Goal: Download file/media

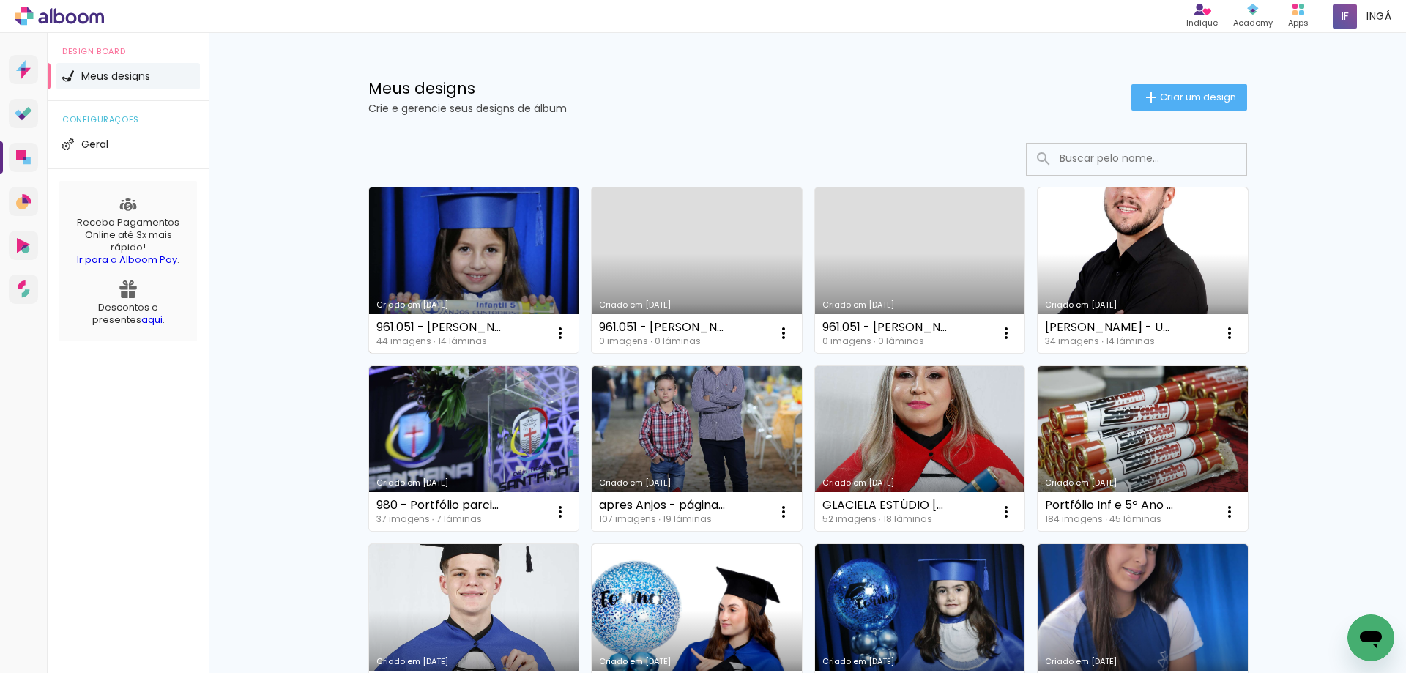
click at [490, 229] on link "Criado em [DATE]" at bounding box center [474, 269] width 210 height 165
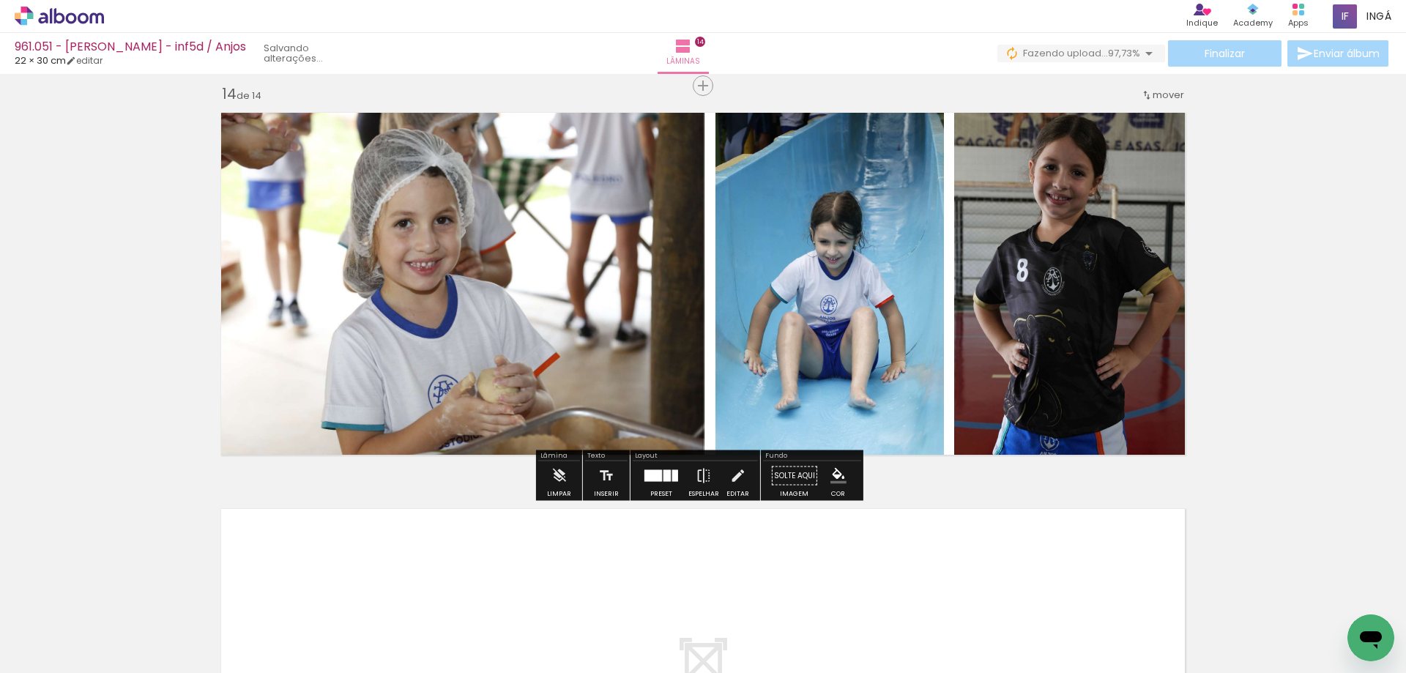
scroll to position [5130, 0]
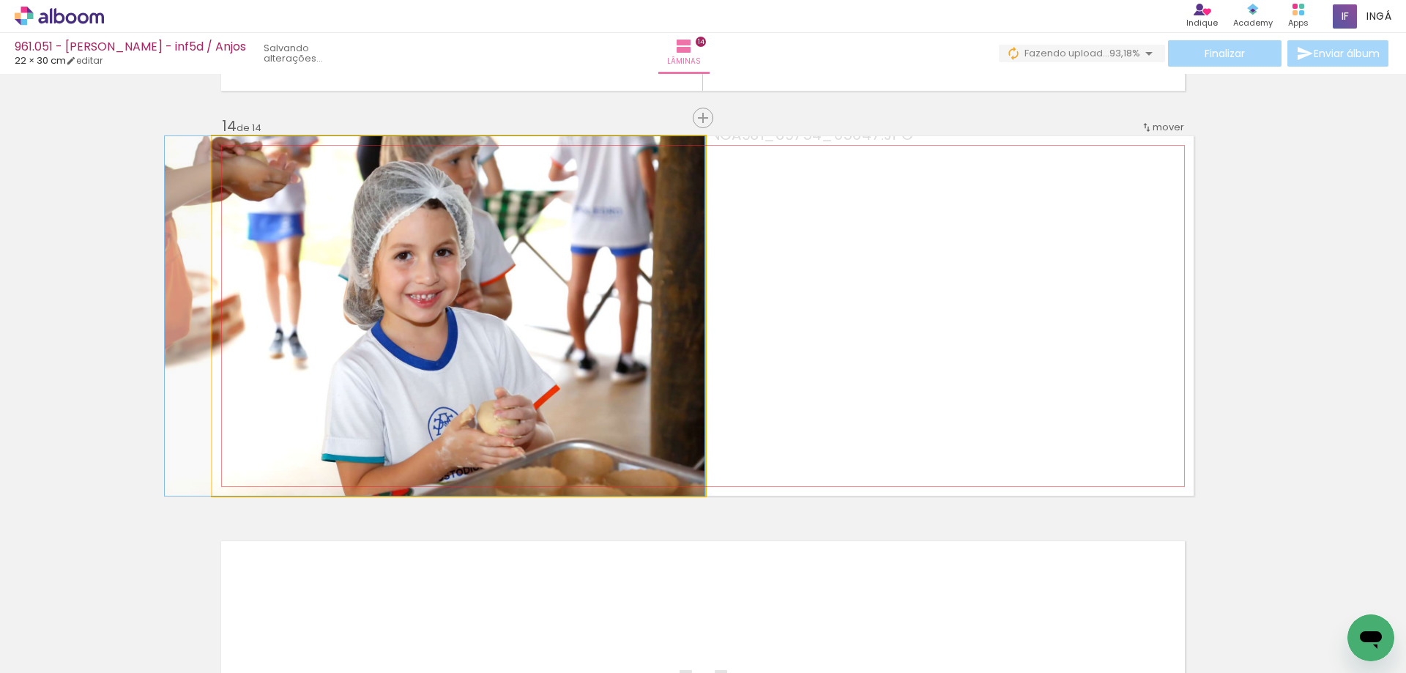
drag, startPoint x: 403, startPoint y: 321, endPoint x: 360, endPoint y: 292, distance: 52.2
click at [245, 152] on div at bounding box center [246, 151] width 13 height 13
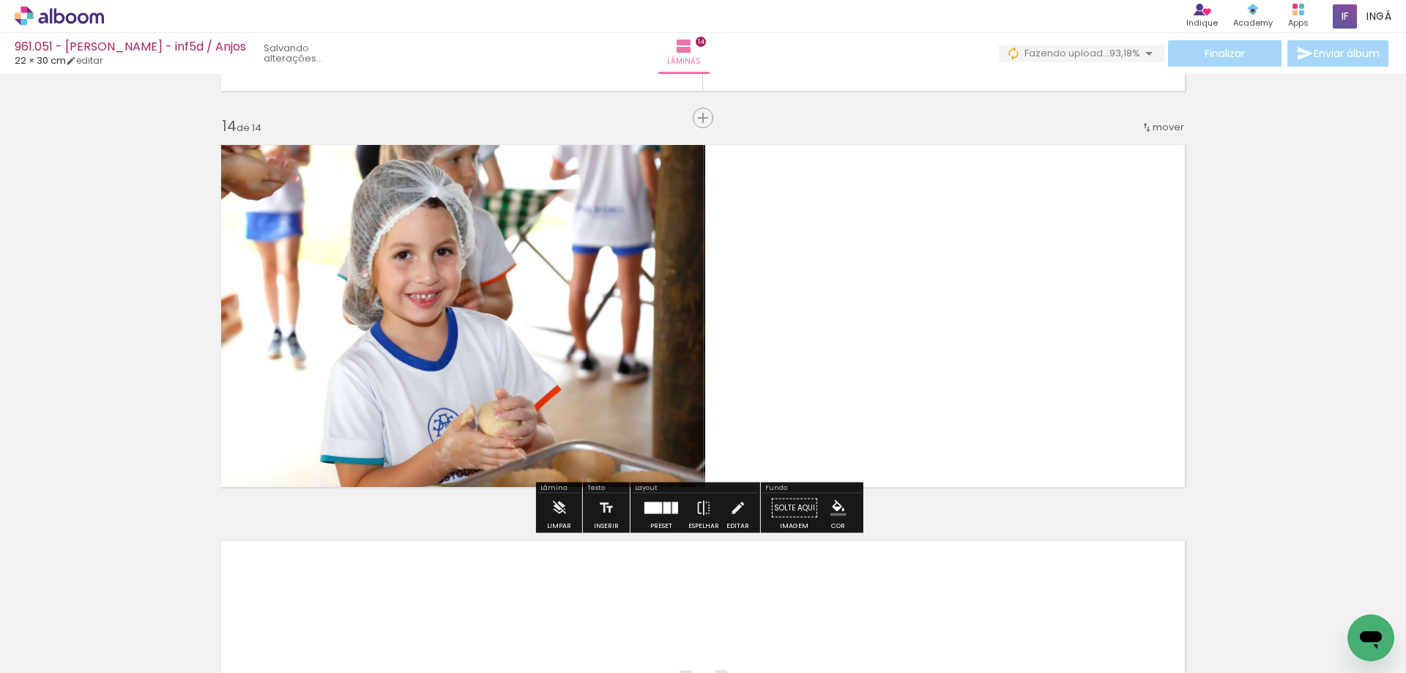
type paper-slider "102"
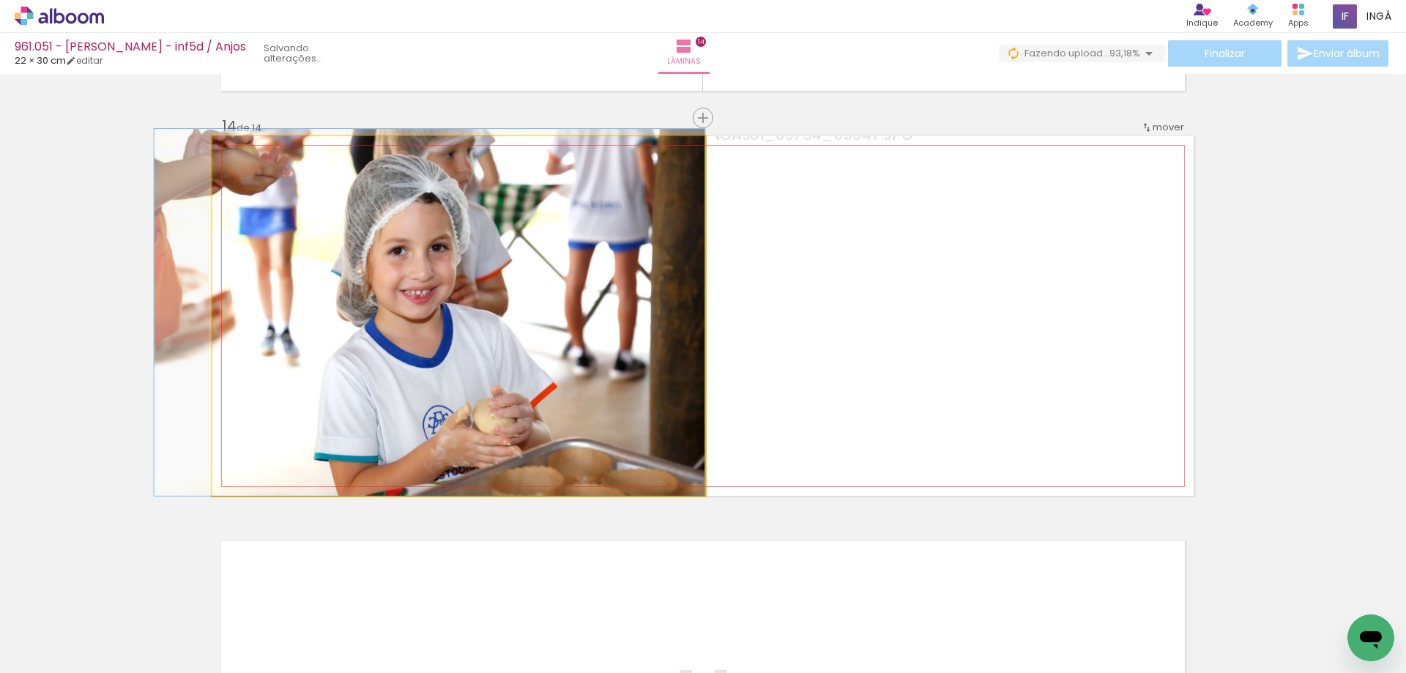
drag, startPoint x: 341, startPoint y: 239, endPoint x: 253, endPoint y: 175, distance: 108.5
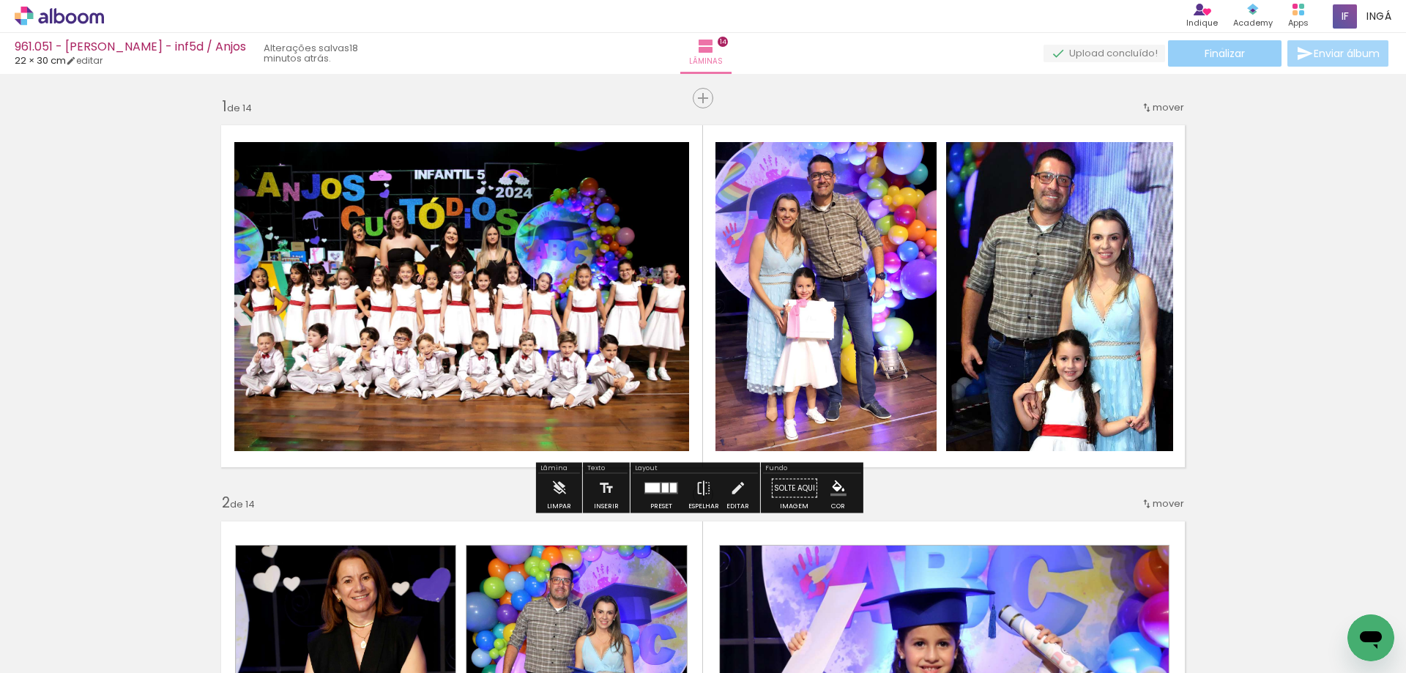
click at [1217, 48] on span "Finalizar" at bounding box center [1225, 53] width 40 height 10
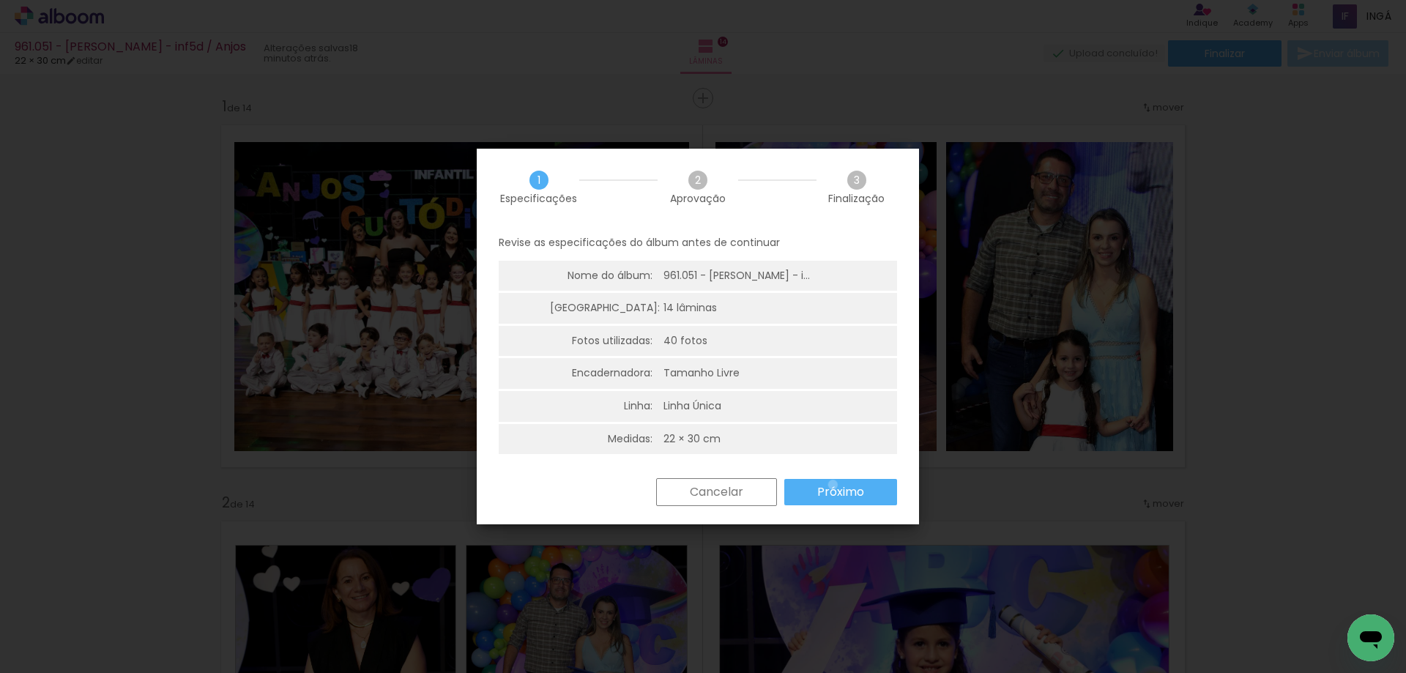
click at [0, 0] on slot "Próximo" at bounding box center [0, 0] width 0 height 0
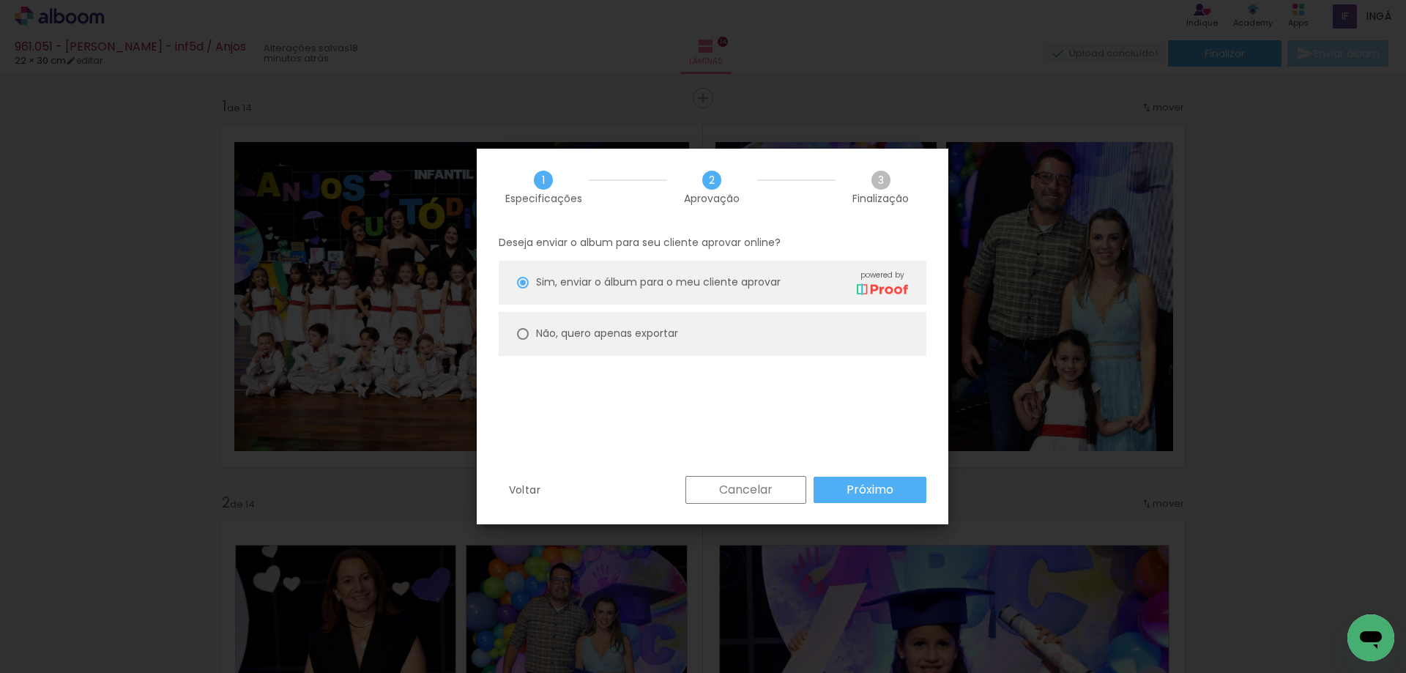
drag, startPoint x: 642, startPoint y: 329, endPoint x: 722, endPoint y: 387, distance: 98.6
click at [0, 0] on slot "Não, quero apenas exportar" at bounding box center [0, 0] width 0 height 0
type paper-radio-button "on"
click at [0, 0] on slot "Próximo" at bounding box center [0, 0] width 0 height 0
type input "Alta, 300 DPI"
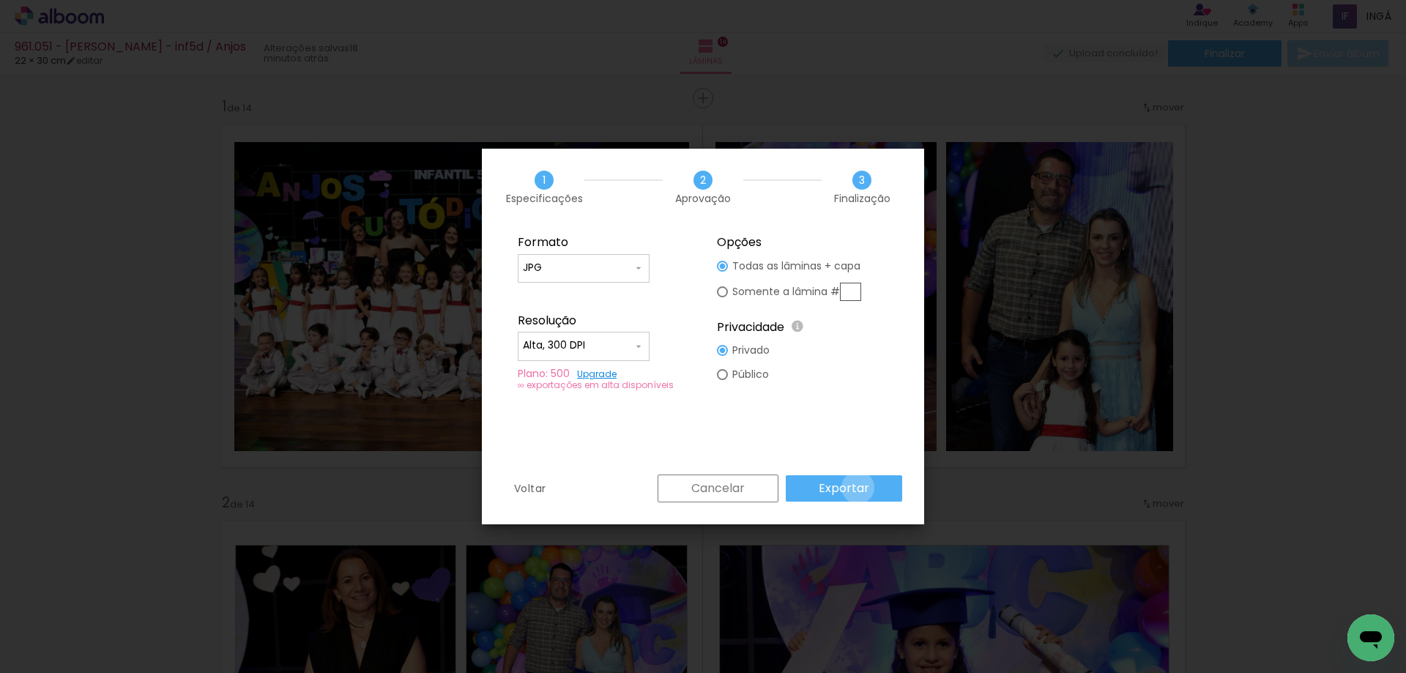
click at [0, 0] on slot "Exportar" at bounding box center [0, 0] width 0 height 0
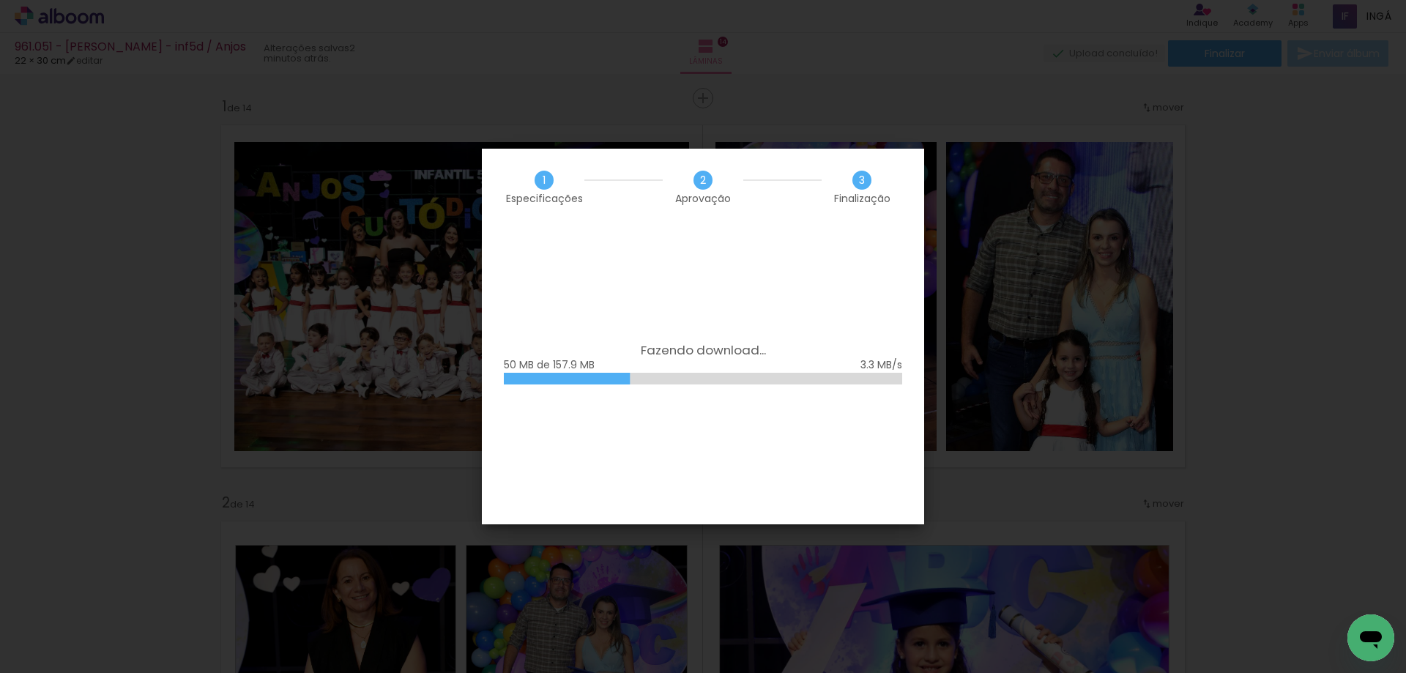
click at [594, 162] on div "1 Especificações 2 Aprovação 3 Finalização" at bounding box center [703, 187] width 442 height 77
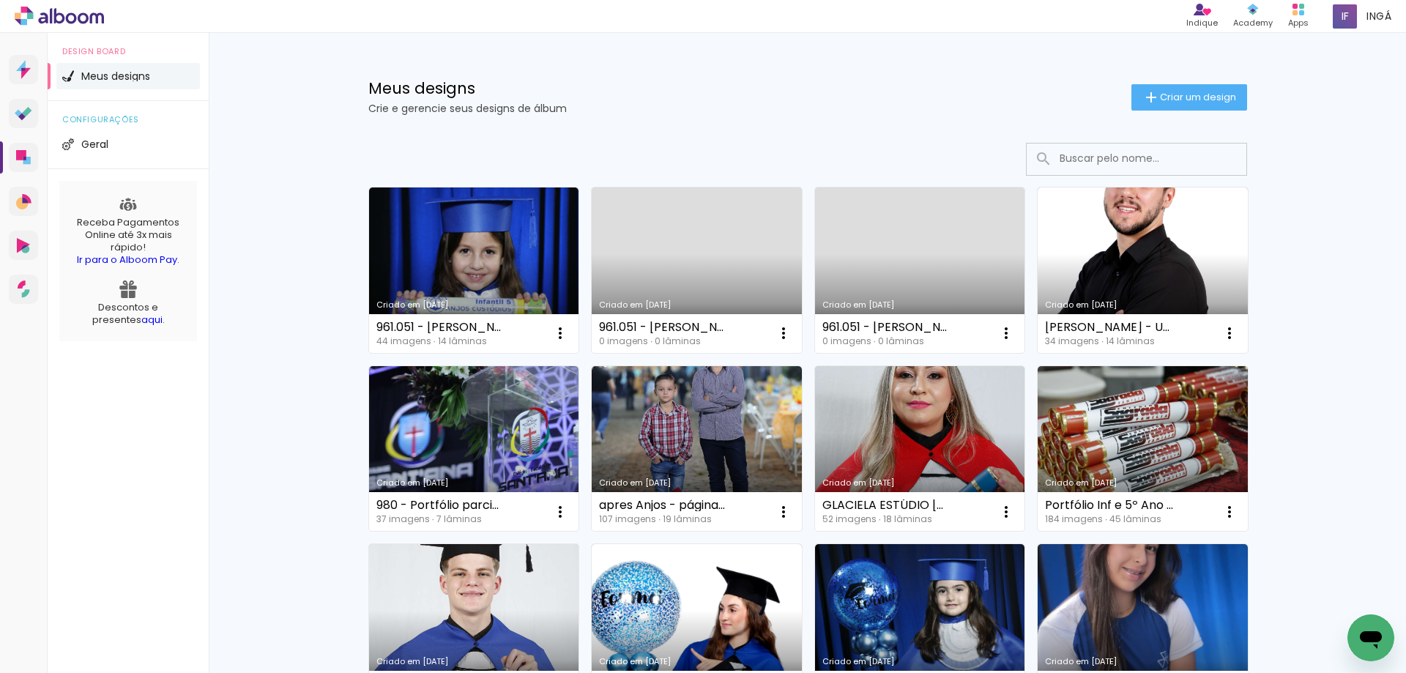
click at [480, 222] on link "Criado em [DATE]" at bounding box center [474, 269] width 210 height 165
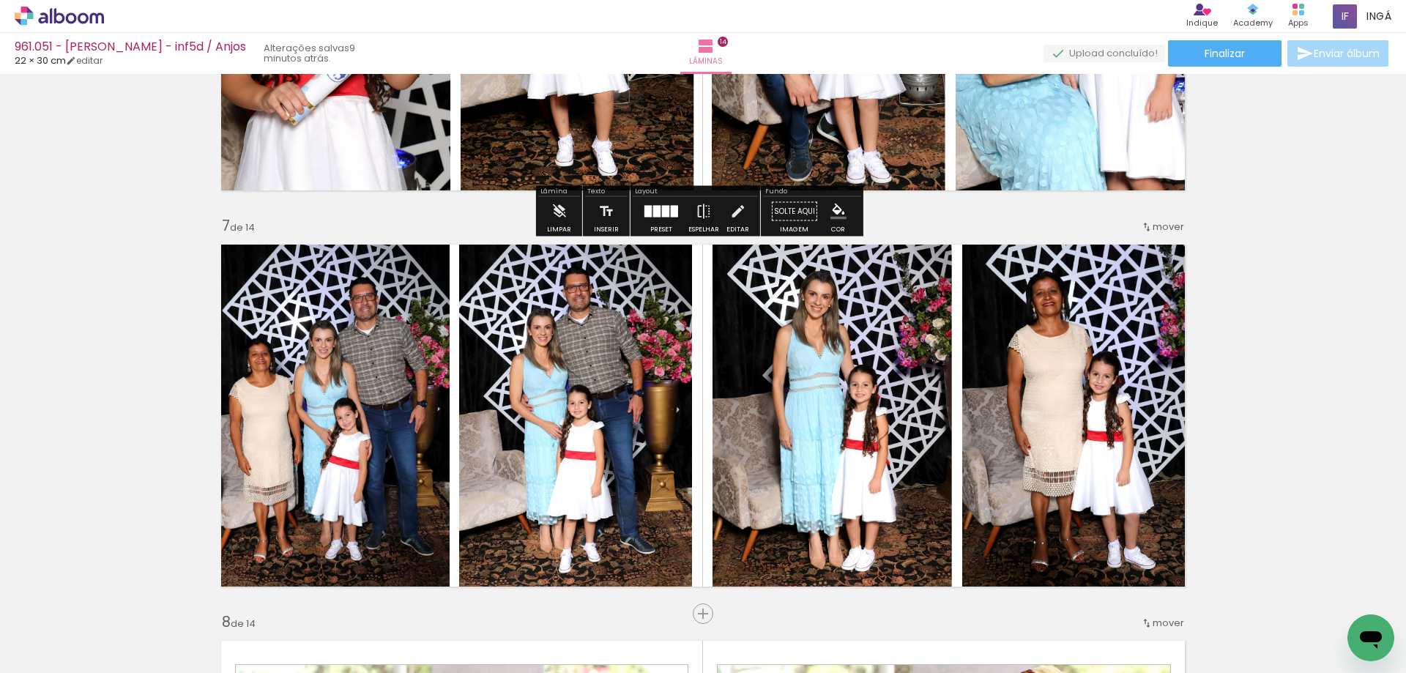
scroll to position [2343, 0]
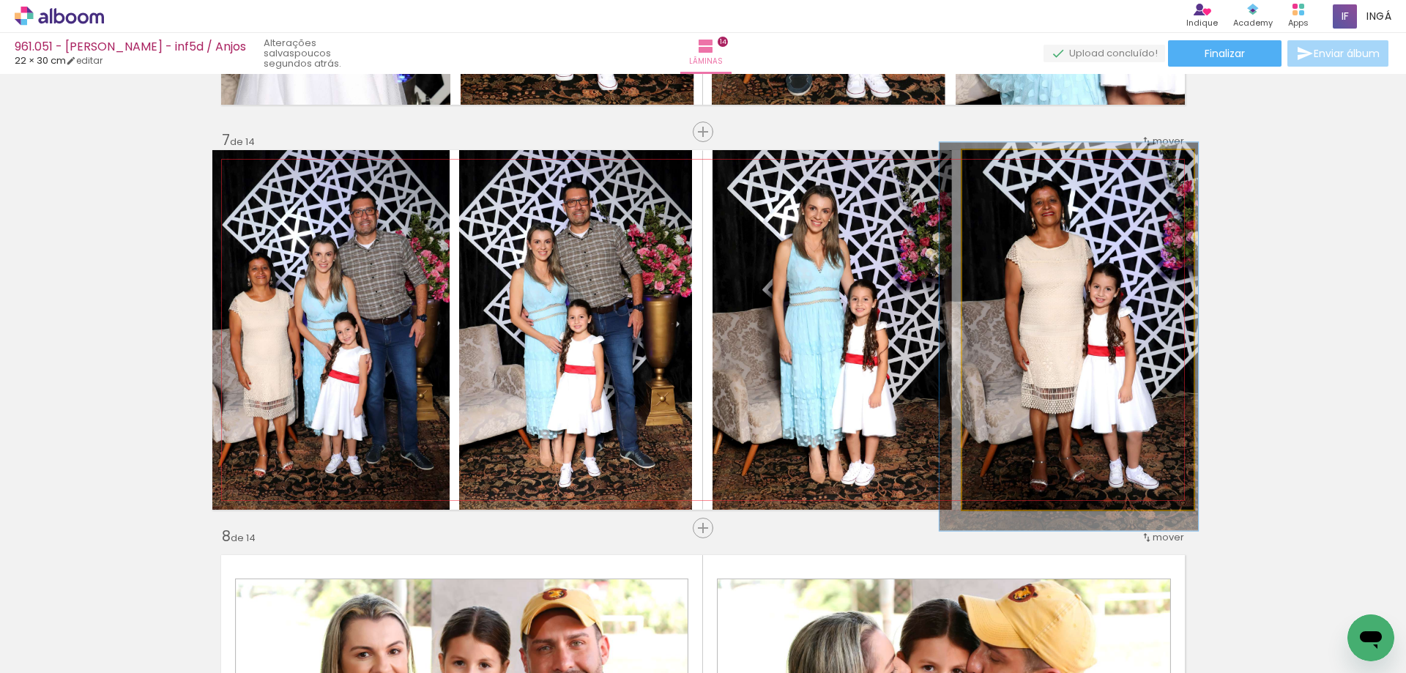
type paper-slider "108"
click at [998, 168] on div at bounding box center [1000, 165] width 13 height 13
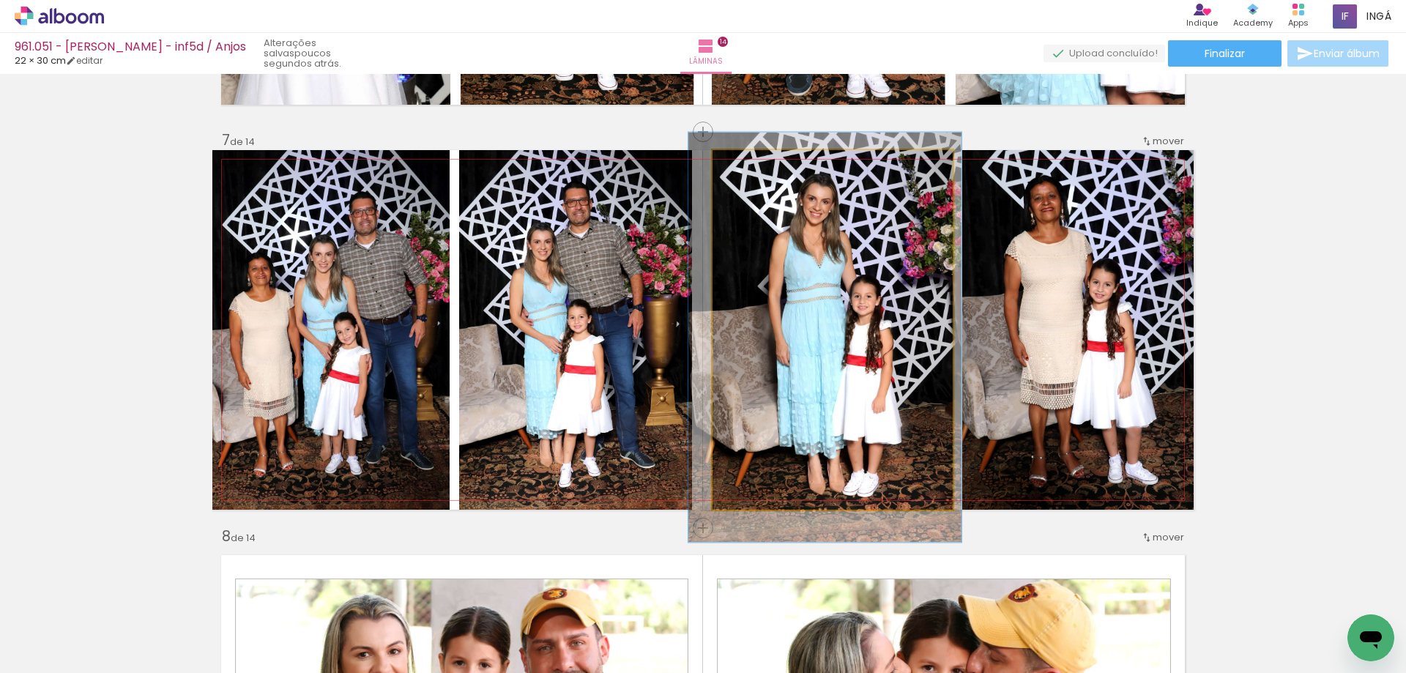
type paper-slider "114"
click at [748, 168] on div at bounding box center [754, 165] width 13 height 13
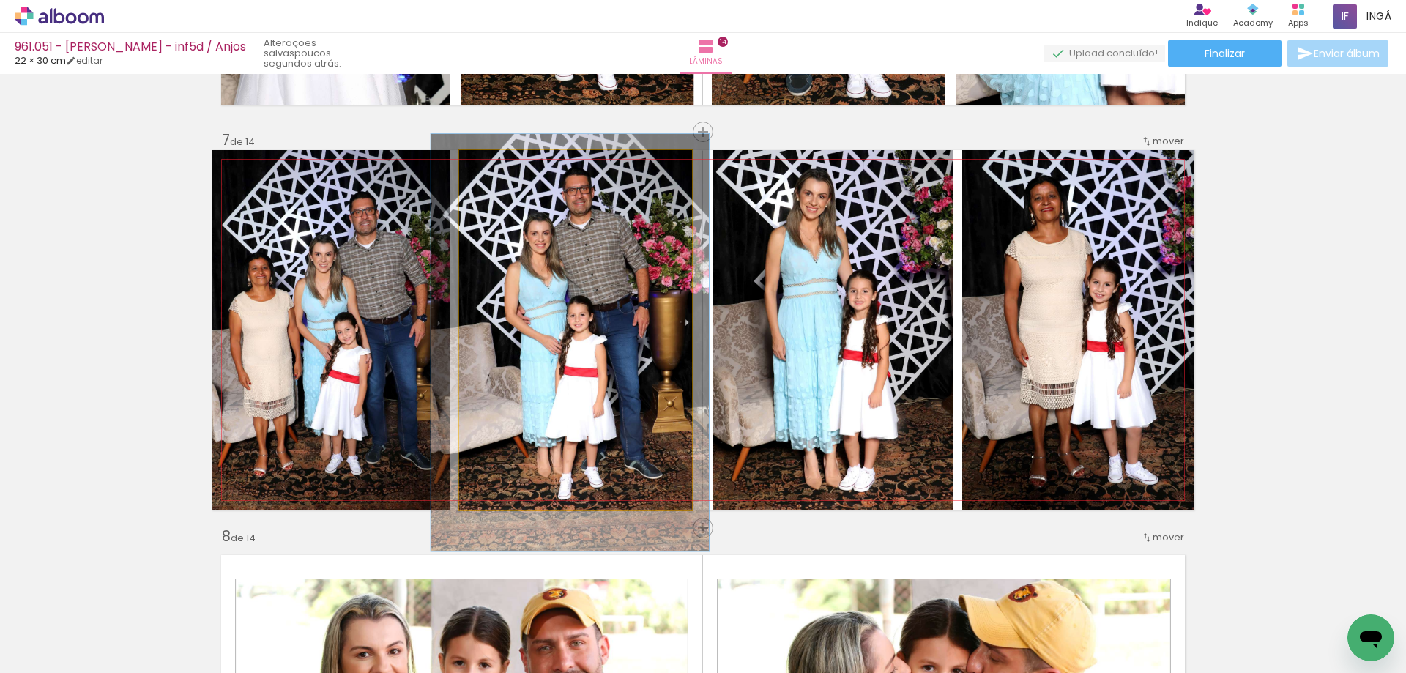
click at [502, 170] on div at bounding box center [502, 165] width 23 height 23
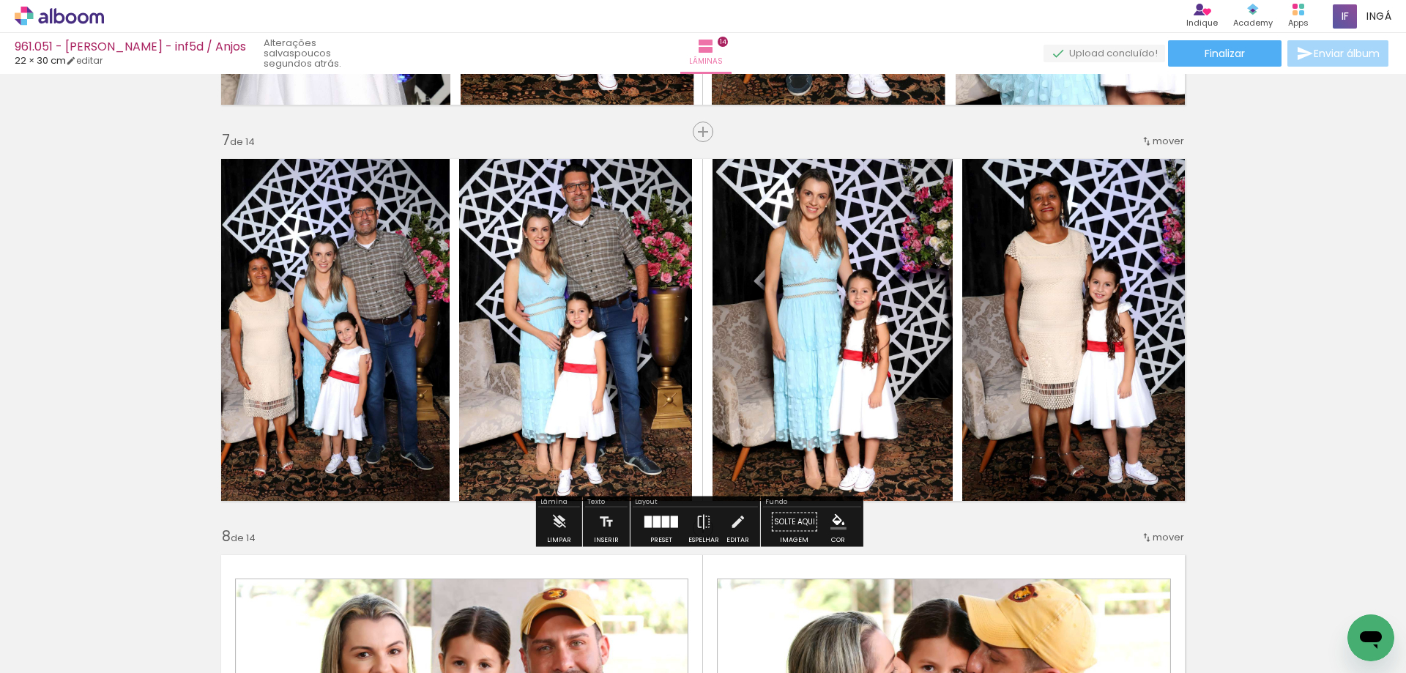
click at [499, 165] on div at bounding box center [503, 165] width 9 height 9
type paper-slider "113"
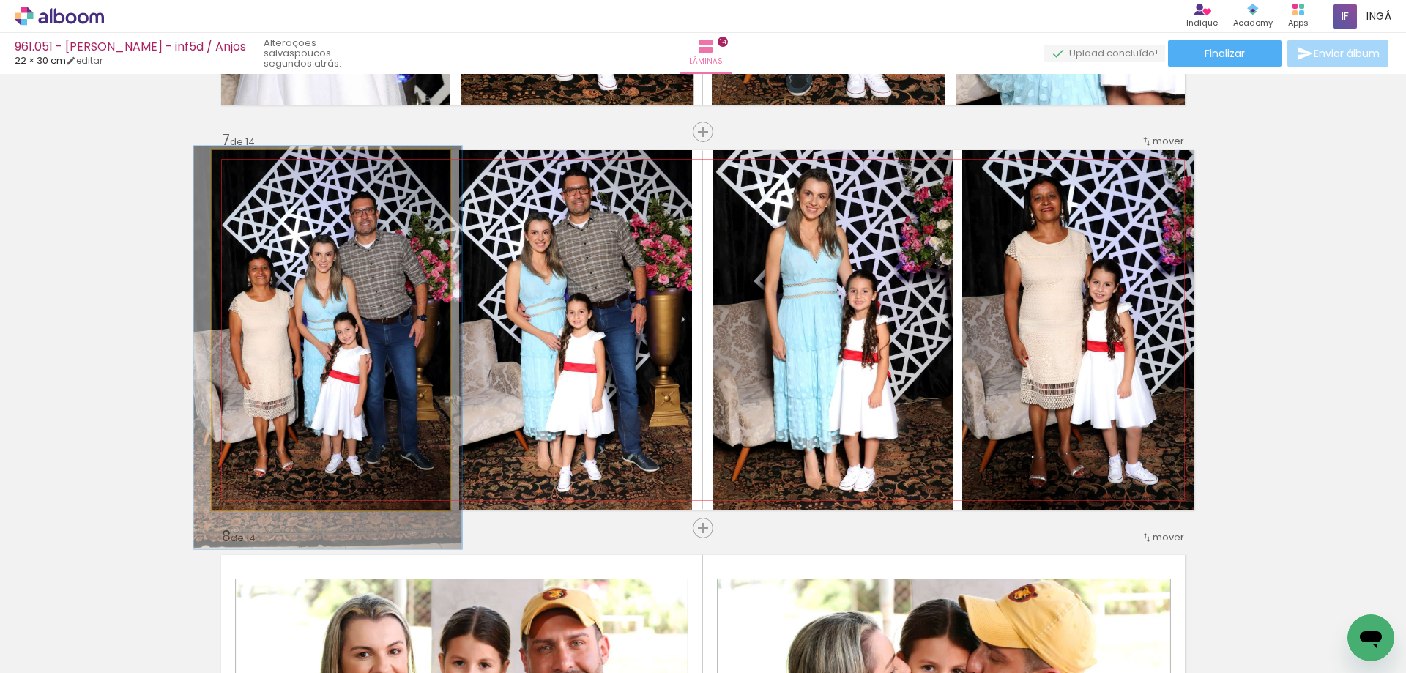
click at [247, 168] on div at bounding box center [253, 165] width 13 height 13
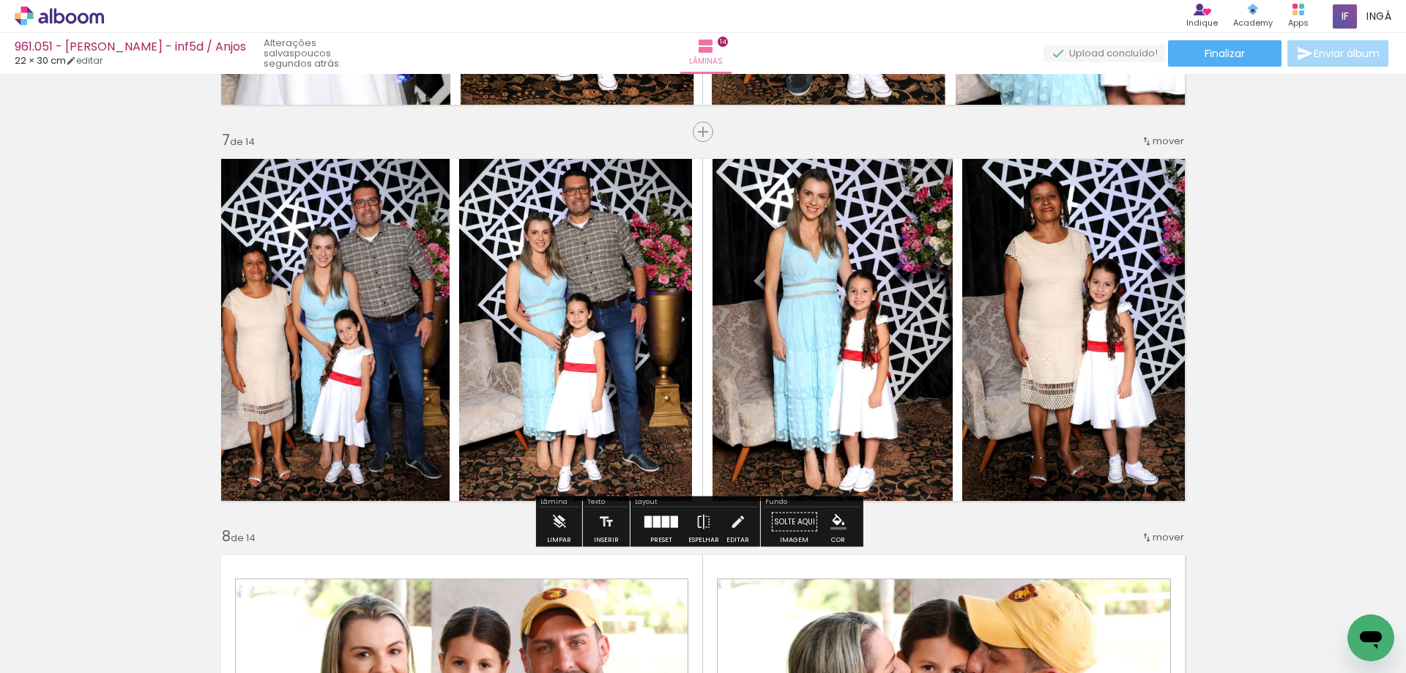
type paper-slider "118"
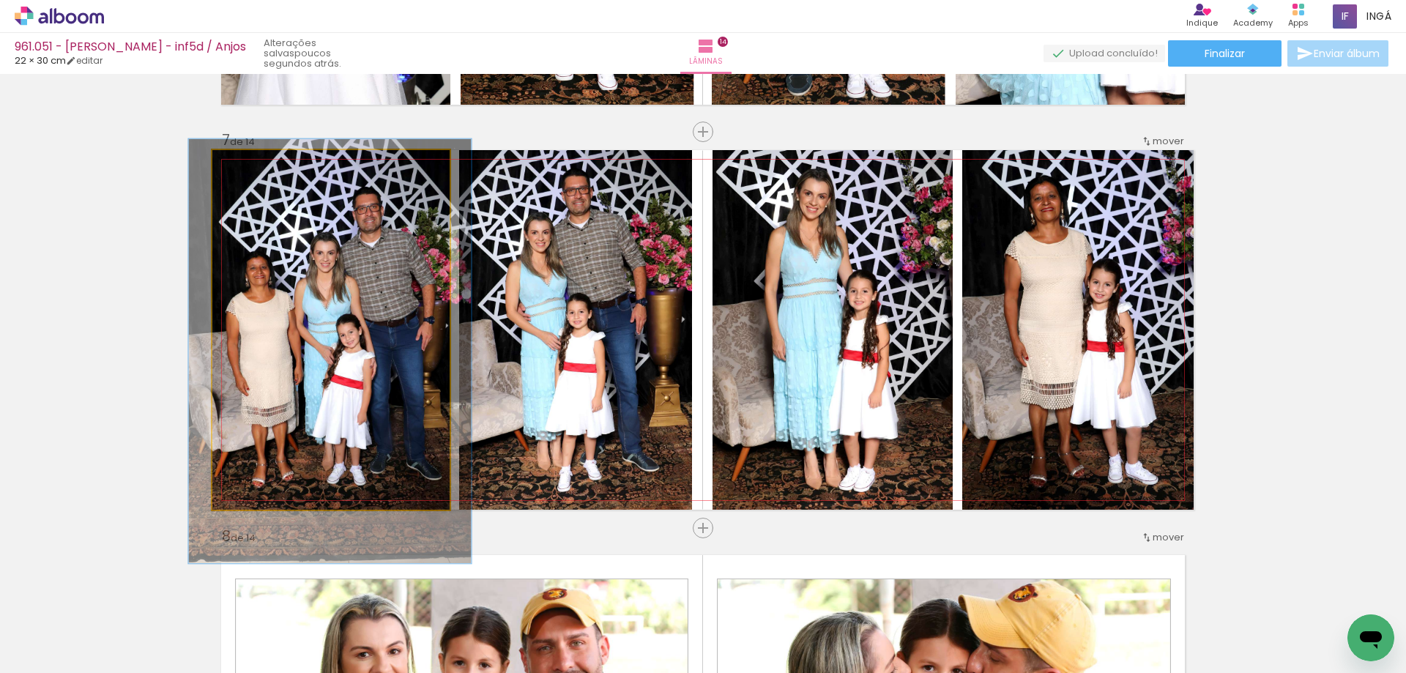
click at [254, 171] on div at bounding box center [256, 165] width 23 height 23
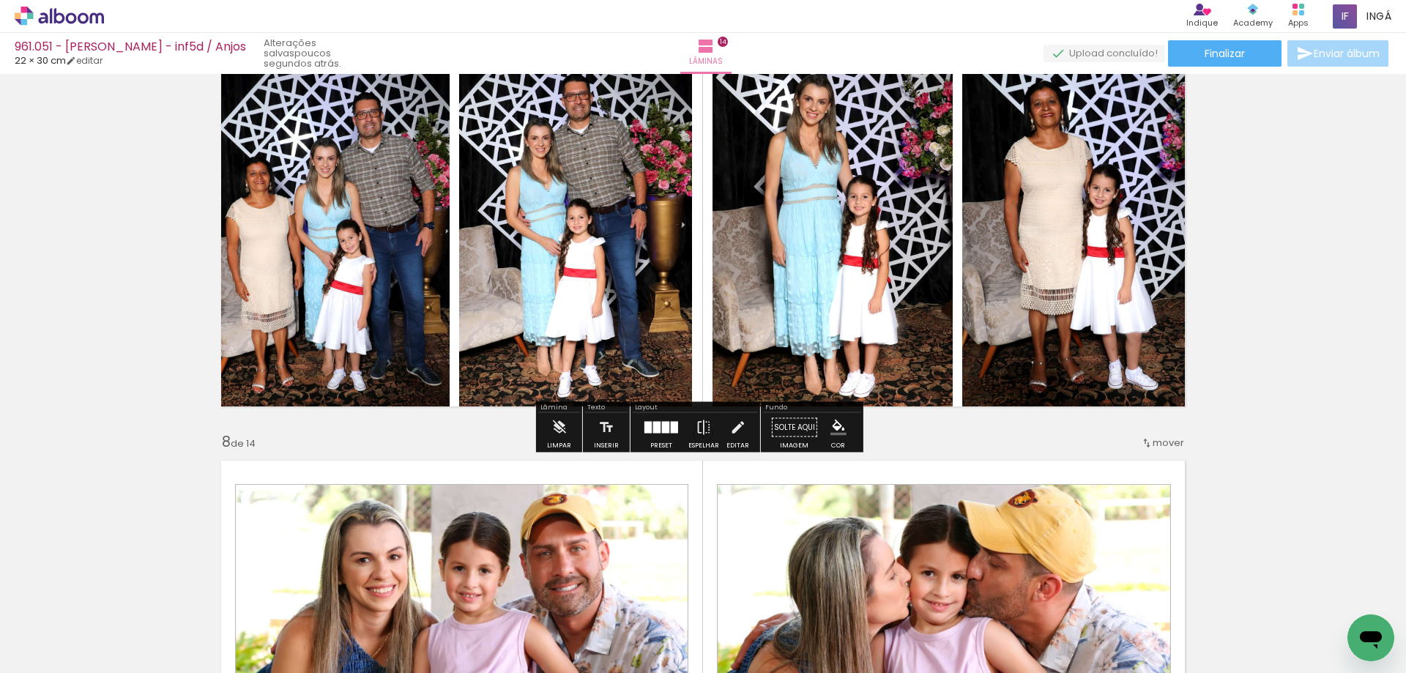
scroll to position [2402, 0]
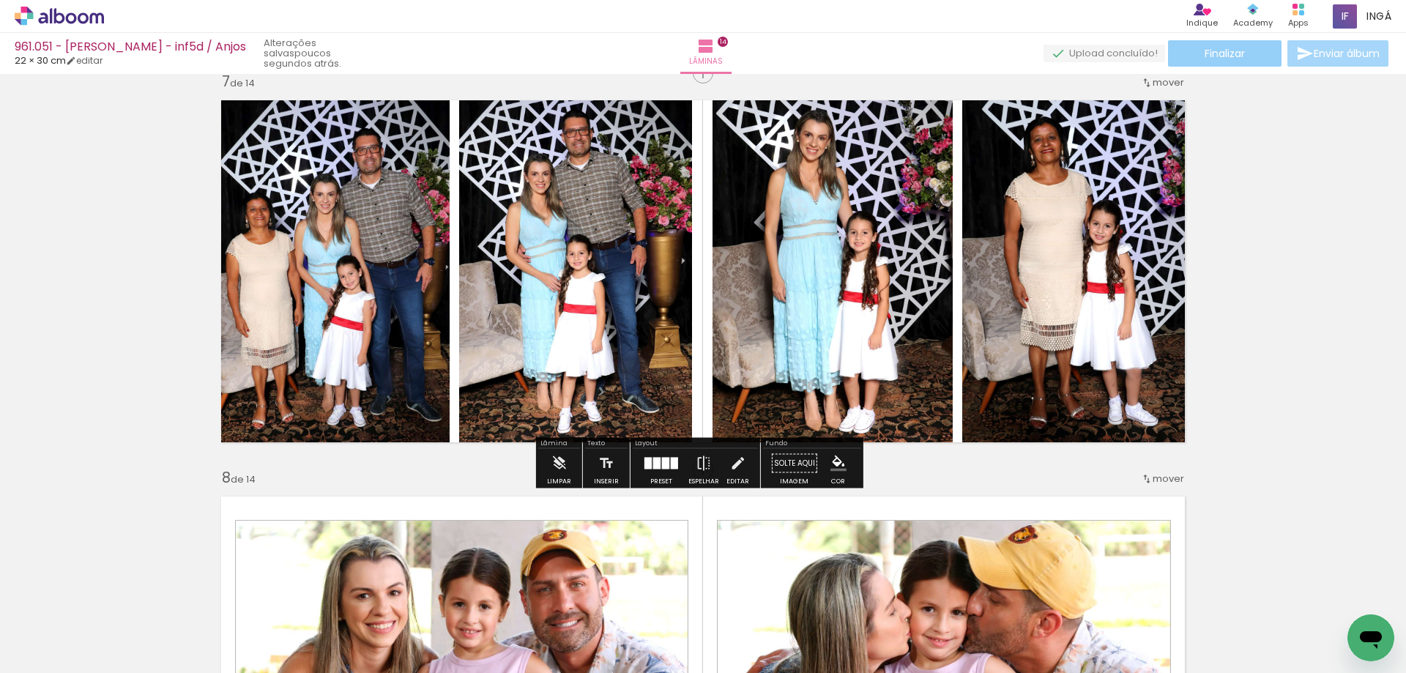
click at [1225, 57] on span "Finalizar" at bounding box center [1225, 53] width 40 height 10
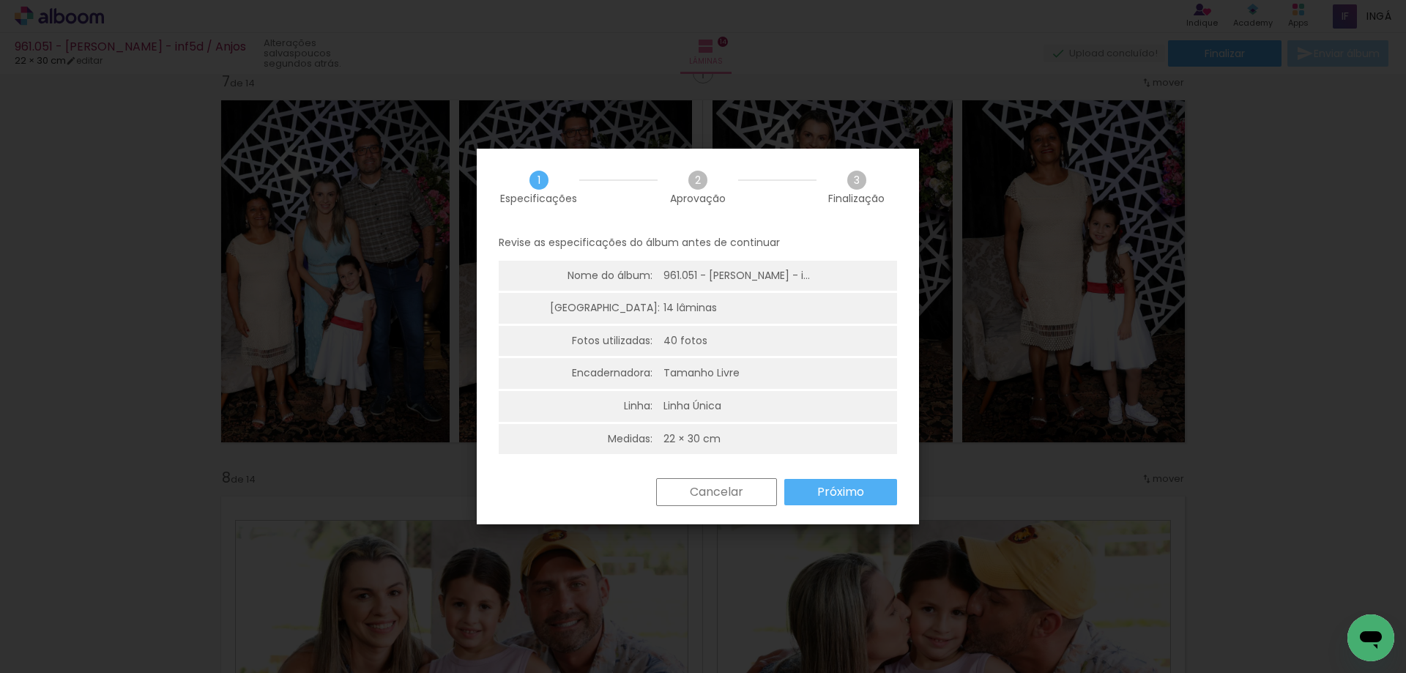
click at [816, 489] on paper-button "Próximo" at bounding box center [840, 492] width 113 height 26
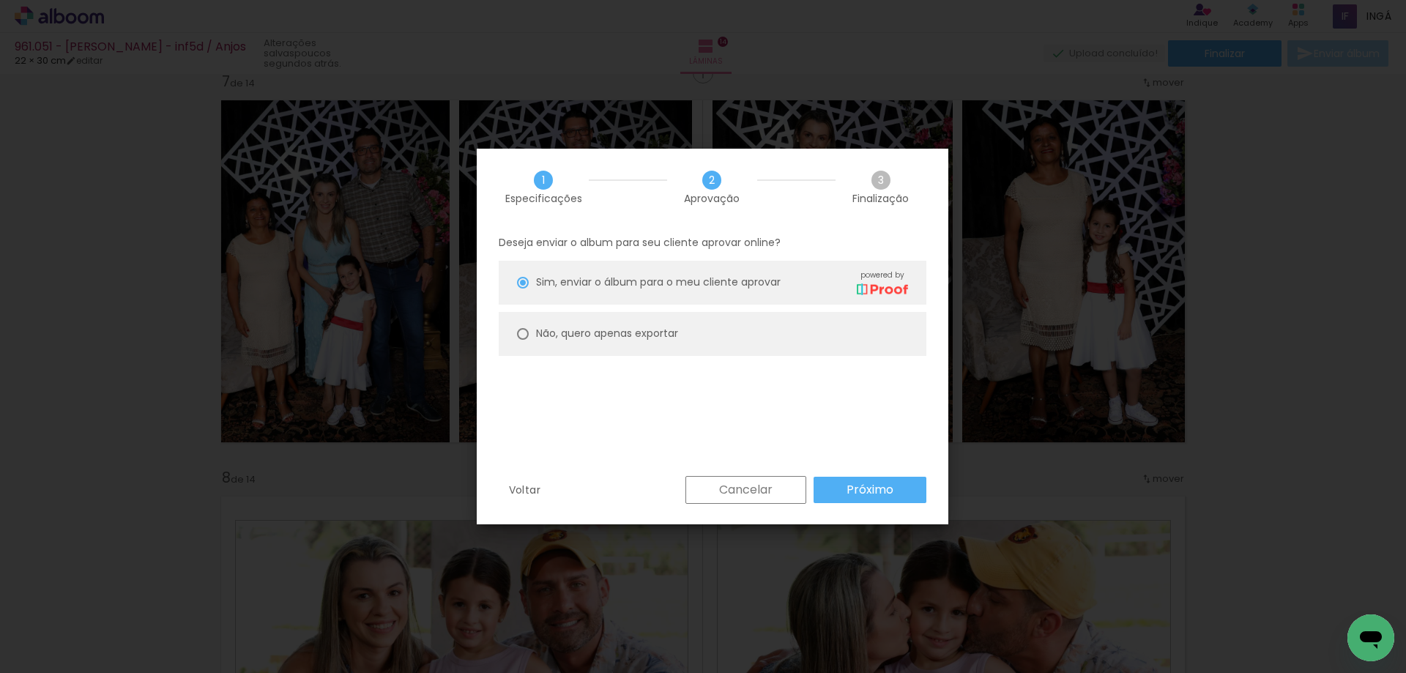
click at [0, 0] on slot "Não, quero apenas exportar" at bounding box center [0, 0] width 0 height 0
type paper-radio-button "on"
click at [0, 0] on slot "Próximo" at bounding box center [0, 0] width 0 height 0
type input "Alta, 300 DPI"
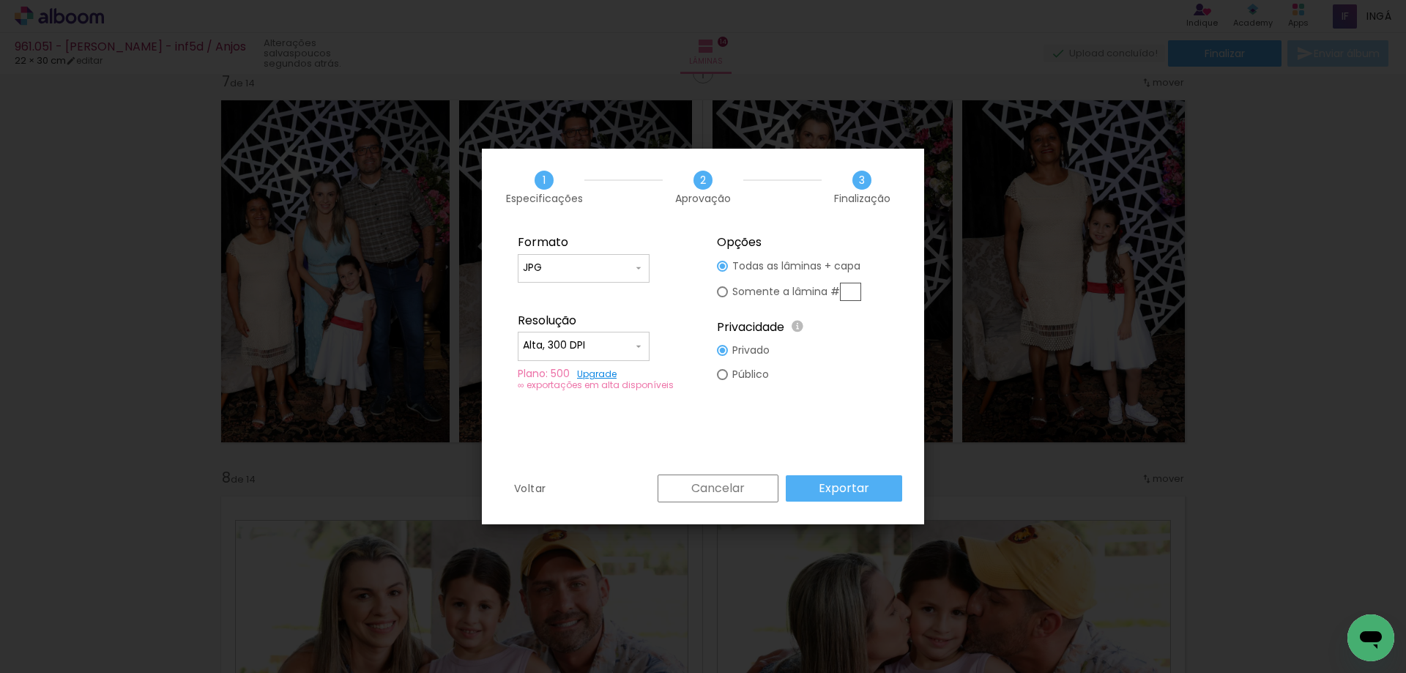
click at [852, 292] on input "text" at bounding box center [850, 292] width 21 height 18
type paper-radio-button "on"
type input "7"
click at [0, 0] on slot "Exportar" at bounding box center [0, 0] width 0 height 0
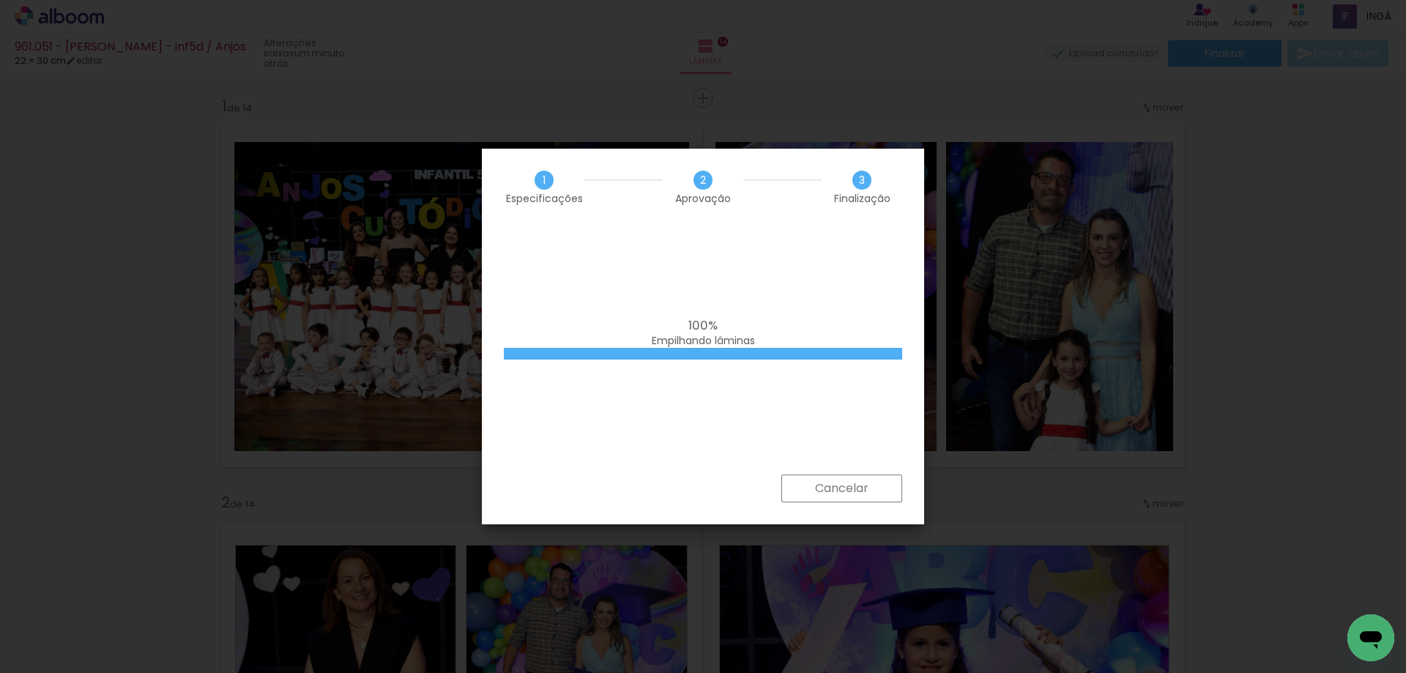
scroll to position [2402, 0]
